Goal: Task Accomplishment & Management: Use online tool/utility

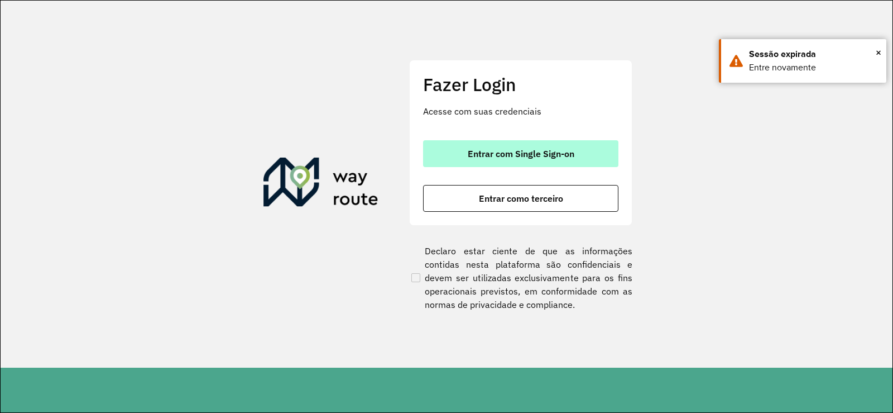
click at [533, 156] on span "Entrar com Single Sign-on" at bounding box center [521, 153] width 107 height 9
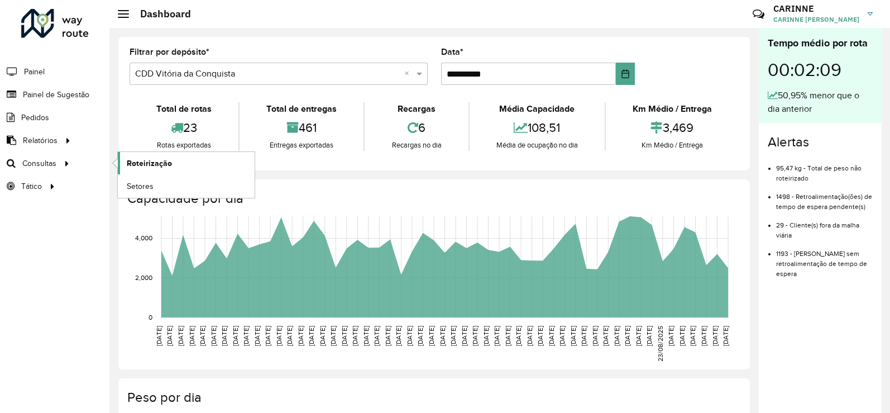
click at [119, 168] on link "Roteirização" at bounding box center [186, 163] width 137 height 22
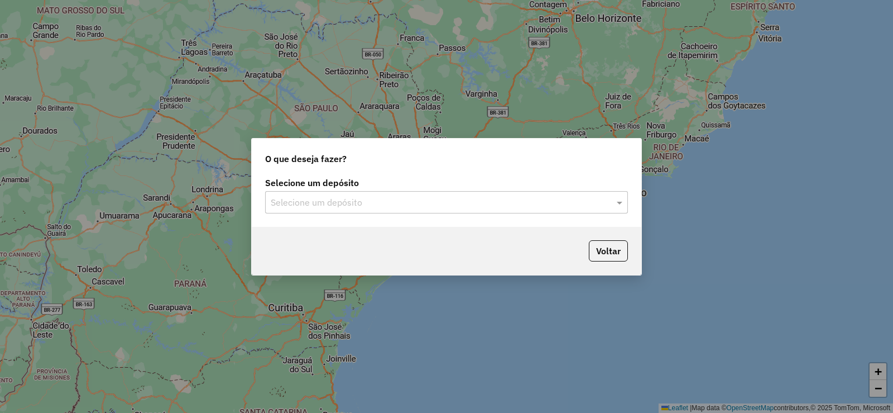
click at [394, 199] on input "text" at bounding box center [435, 202] width 329 height 13
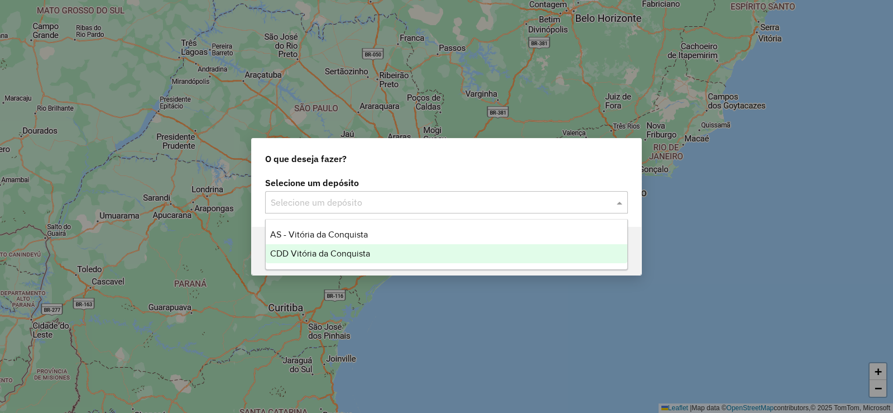
click at [374, 251] on div "CDD Vitória da Conquista" at bounding box center [447, 253] width 362 height 19
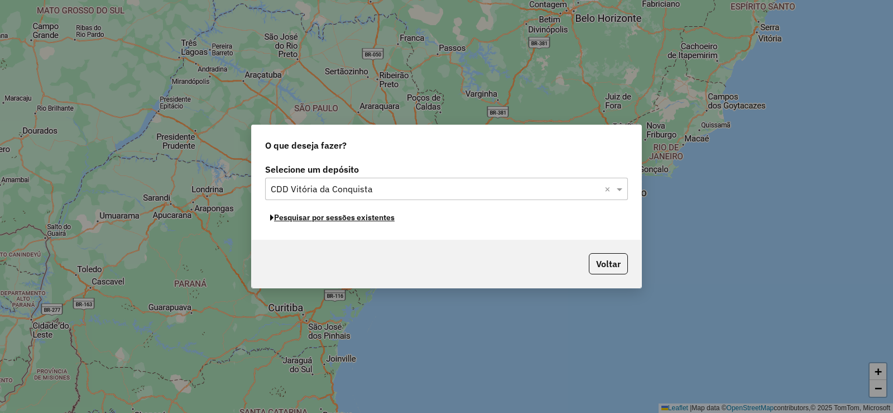
click at [374, 219] on button "Pesquisar por sessões existentes" at bounding box center [332, 217] width 135 height 17
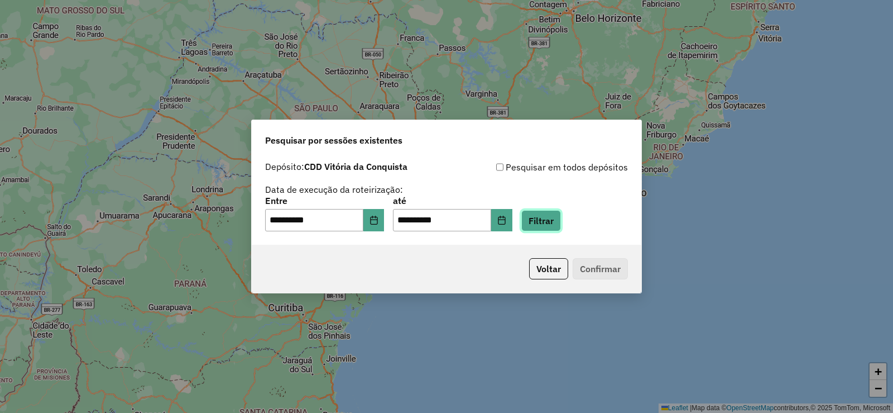
click at [552, 217] on button "Filtrar" at bounding box center [542, 220] width 40 height 21
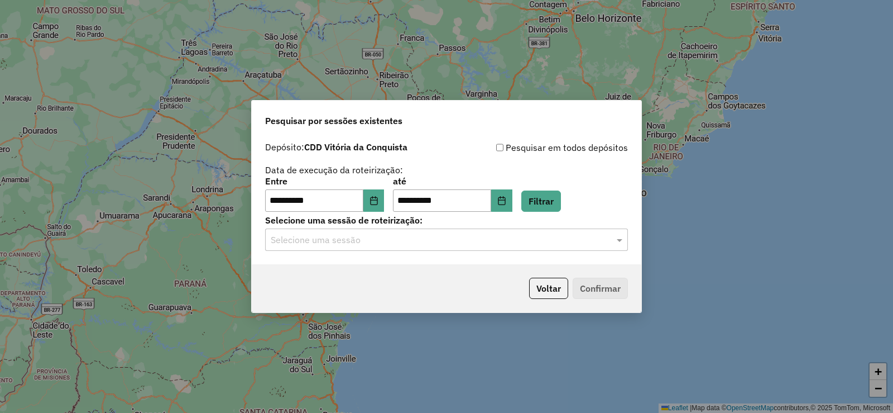
click at [503, 236] on input "text" at bounding box center [435, 239] width 329 height 13
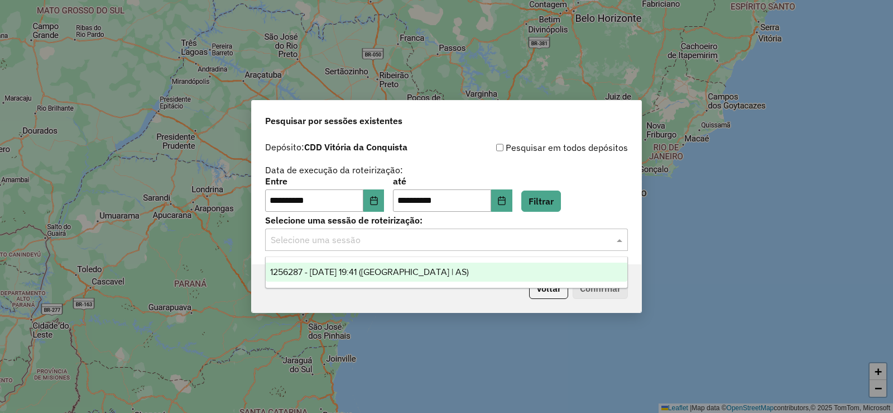
click at [422, 275] on div "1256287 - 30/08/2025 19:41 (Rota | AS)" at bounding box center [447, 271] width 362 height 19
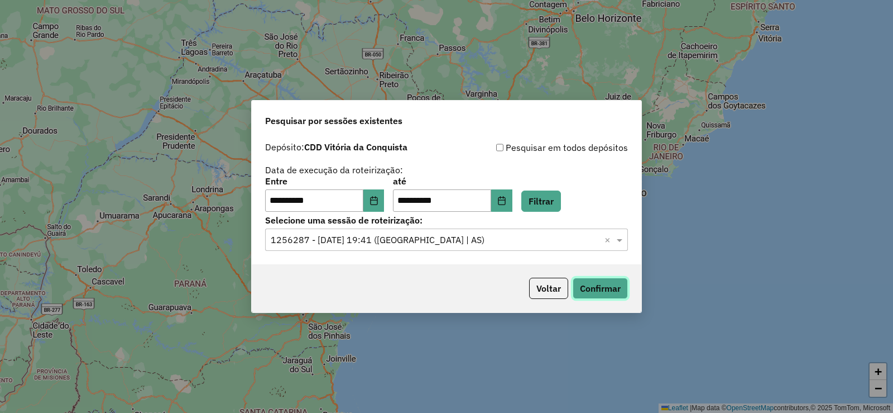
click at [615, 281] on button "Confirmar" at bounding box center [600, 288] width 55 height 21
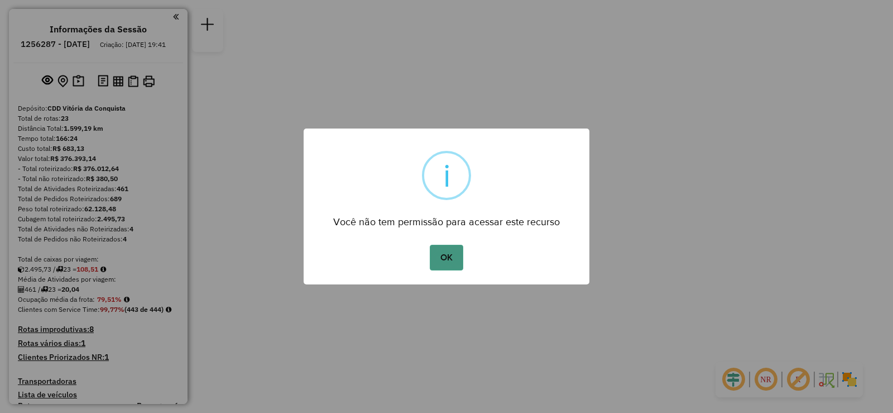
click at [456, 247] on button "OK" at bounding box center [446, 258] width 33 height 26
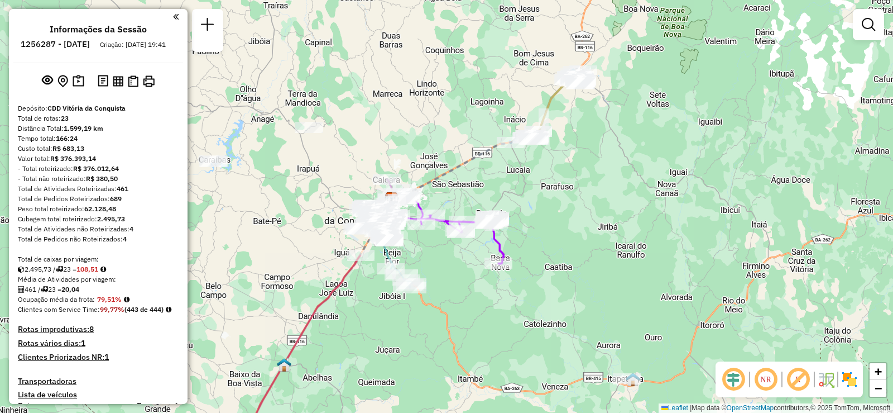
drag, startPoint x: 532, startPoint y: 320, endPoint x: 475, endPoint y: 295, distance: 62.0
click at [476, 312] on div "Janela de atendimento Grade de atendimento Capacidade Transportadoras Veículos …" at bounding box center [446, 206] width 893 height 413
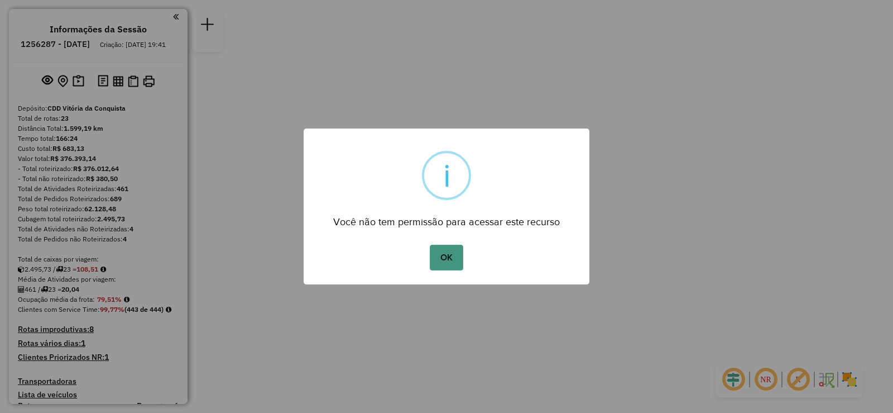
click at [455, 251] on button "OK" at bounding box center [446, 258] width 33 height 26
